Goal: Task Accomplishment & Management: Complete application form

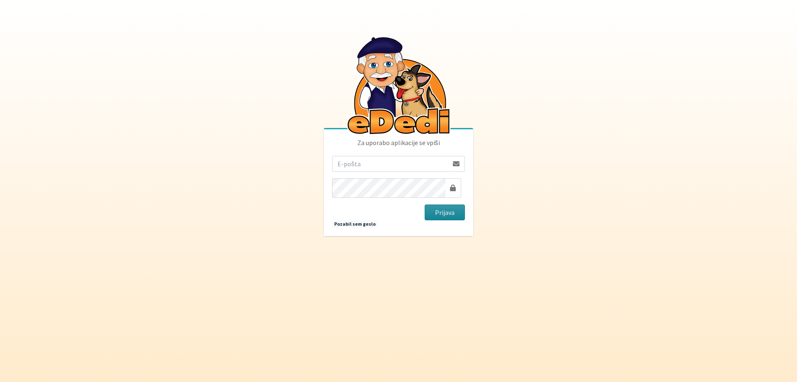
type input "[EMAIL_ADDRESS][DOMAIN_NAME]"
click at [448, 215] on button "Prijava" at bounding box center [445, 212] width 40 height 16
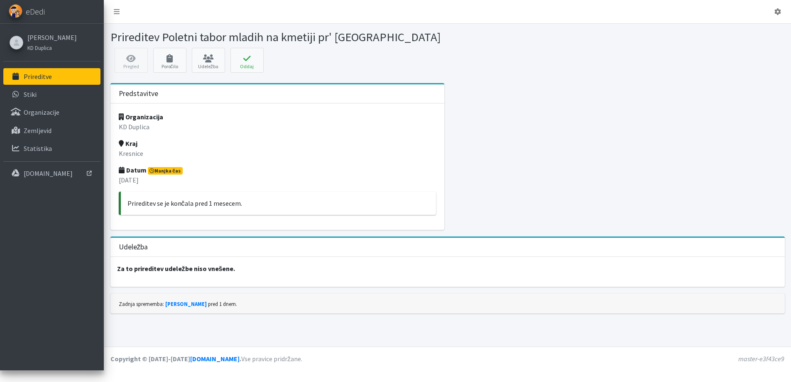
scroll to position [36, 0]
click at [115, 280] on p "Za to prireditev udeležbe niso vnešene." at bounding box center [447, 268] width 674 height 23
click at [149, 272] on strong "Za to prireditev udeležbe niso vnešene." at bounding box center [176, 268] width 118 height 8
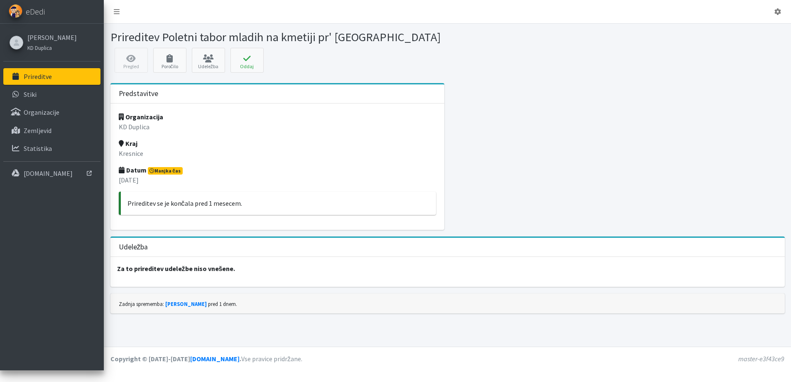
click at [144, 203] on p "Prireditev se je končala pred 1 mesecem." at bounding box center [278, 203] width 302 height 10
click at [138, 177] on p "21. avgust 2025" at bounding box center [278, 180] width 318 height 10
click at [153, 208] on p "Prireditev se je končala pred 1 mesecem." at bounding box center [278, 203] width 302 height 10
click at [188, 272] on strong "Za to prireditev udeležbe niso vnešene." at bounding box center [176, 268] width 118 height 8
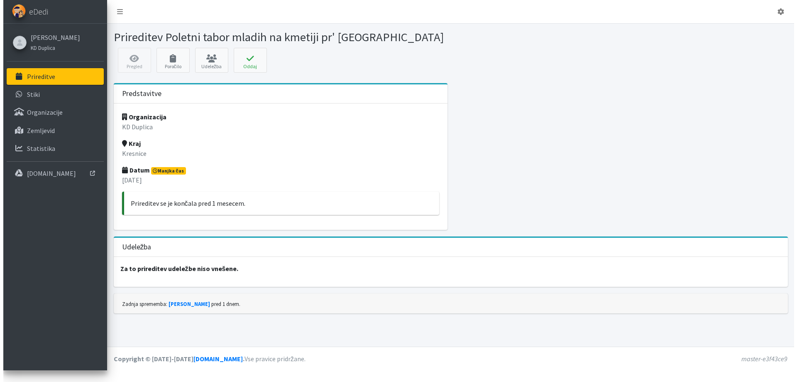
scroll to position [0, 0]
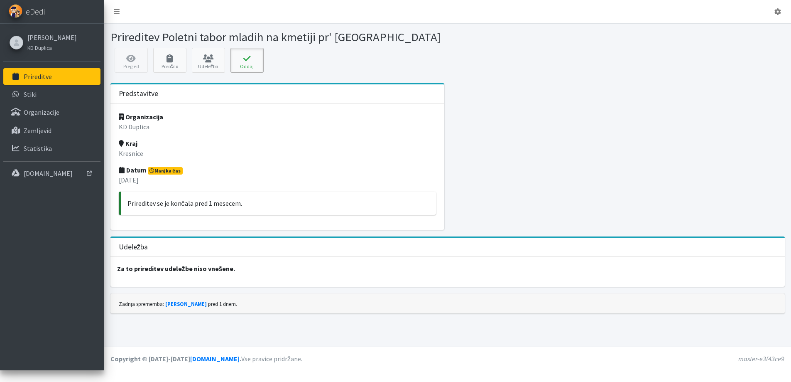
click at [243, 73] on button "Oddaj" at bounding box center [246, 60] width 33 height 25
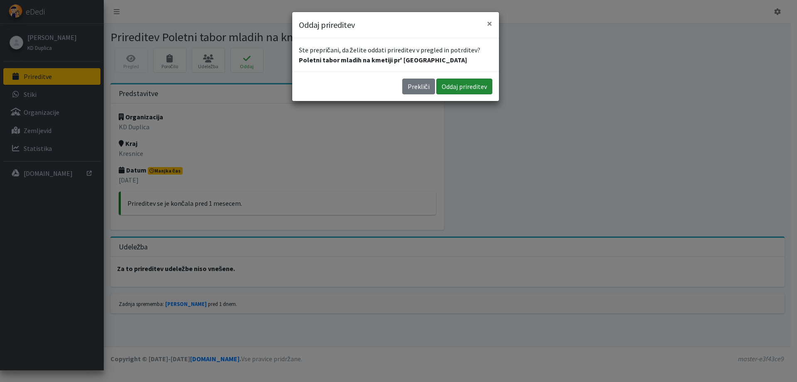
click at [456, 94] on button "Oddaj prireditev" at bounding box center [464, 86] width 56 height 16
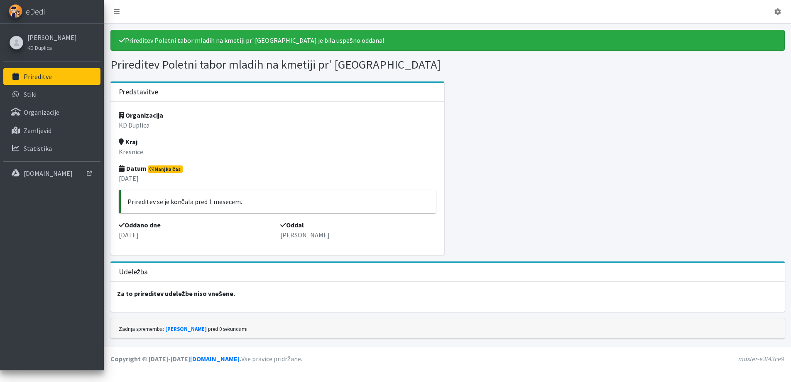
scroll to position [74, 0]
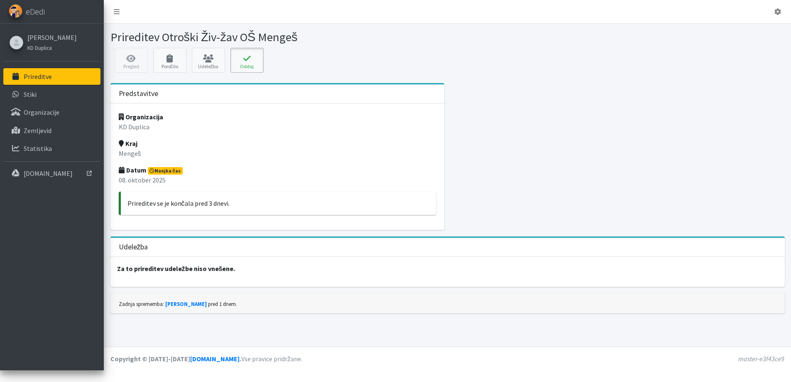
click at [254, 63] on icon at bounding box center [247, 58] width 28 height 8
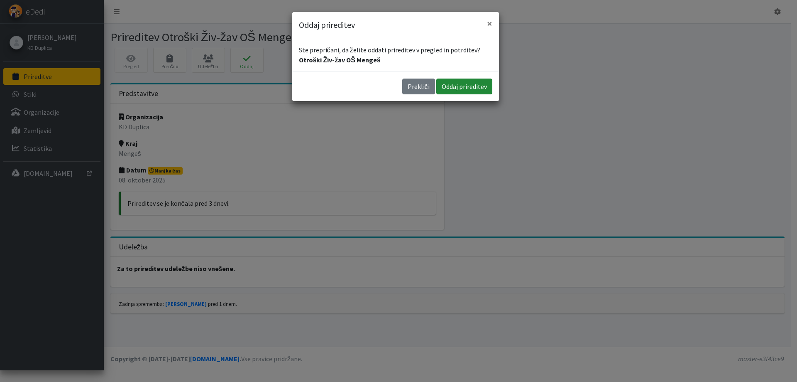
click at [452, 94] on button "Oddaj prireditev" at bounding box center [464, 86] width 56 height 16
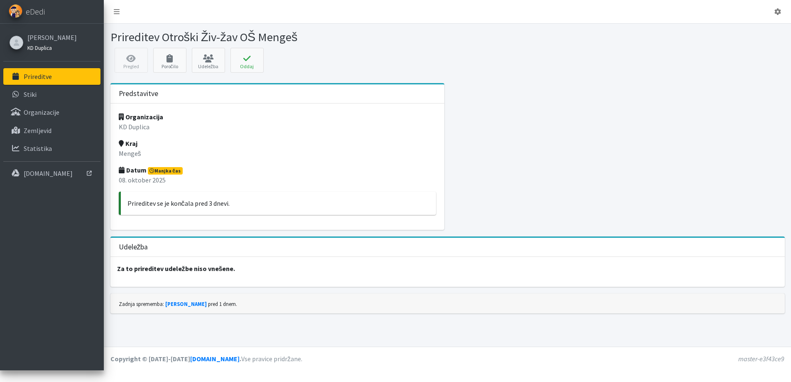
click at [39, 51] on small "KD Duplica" at bounding box center [39, 47] width 24 height 7
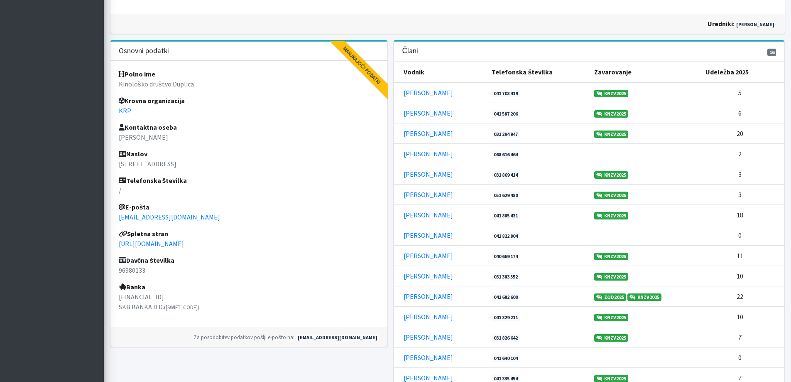
scroll to position [247, 0]
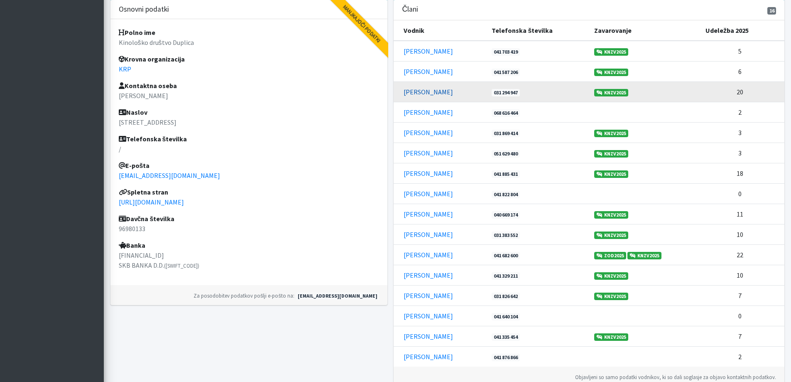
click at [424, 96] on link "Dušan Maček" at bounding box center [428, 92] width 49 height 8
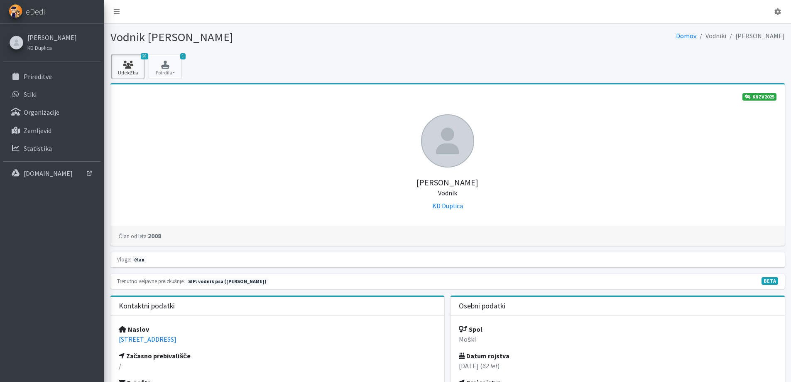
click at [124, 69] on icon at bounding box center [128, 65] width 28 height 8
click at [43, 42] on link "[PERSON_NAME]" at bounding box center [51, 37] width 49 height 10
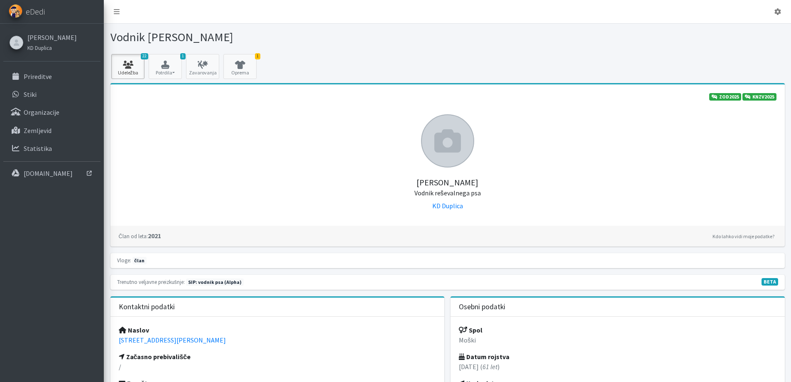
click at [128, 69] on icon at bounding box center [128, 65] width 28 height 8
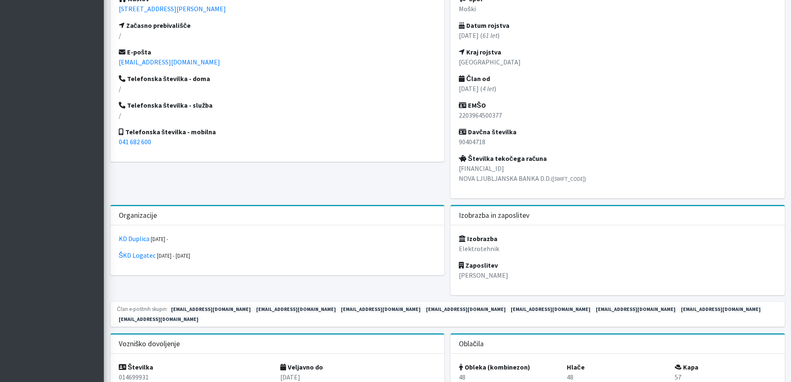
scroll to position [332, 0]
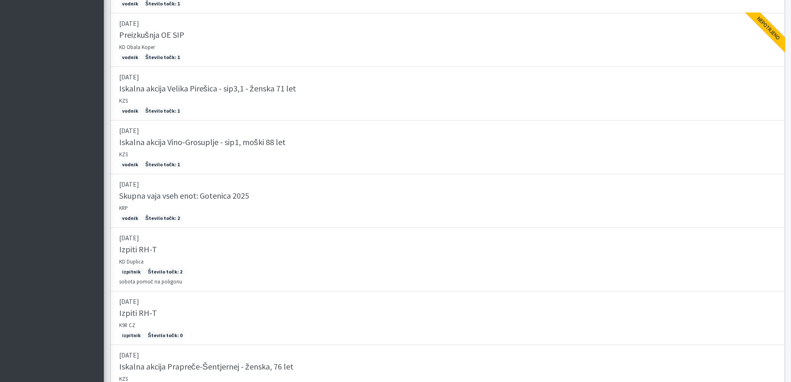
scroll to position [569, 0]
